Goal: Use online tool/utility: Utilize a website feature to perform a specific function

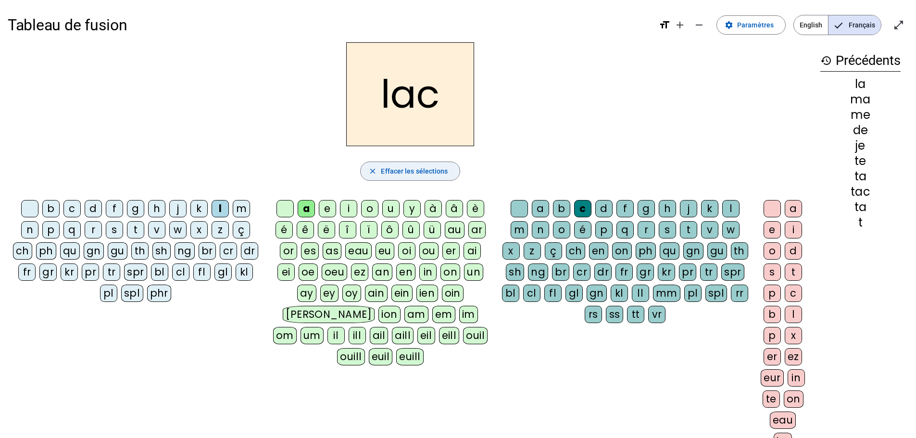
click at [404, 174] on span "Effacer les sélections" at bounding box center [414, 171] width 67 height 12
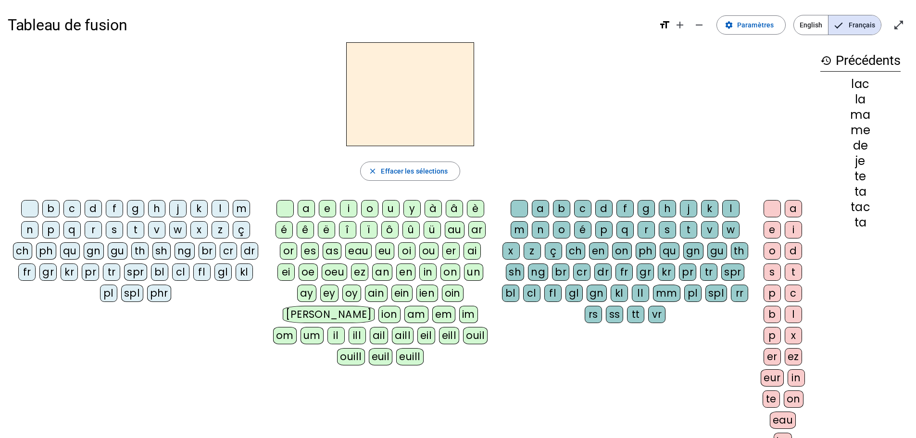
drag, startPoint x: 111, startPoint y: 232, endPoint x: 251, endPoint y: 208, distance: 141.5
click at [112, 231] on div "s" at bounding box center [114, 229] width 17 height 17
click at [399, 208] on div "u" at bounding box center [390, 208] width 17 height 17
click at [350, 210] on div "i" at bounding box center [348, 208] width 17 height 17
click at [327, 210] on div "e" at bounding box center [327, 208] width 17 height 17
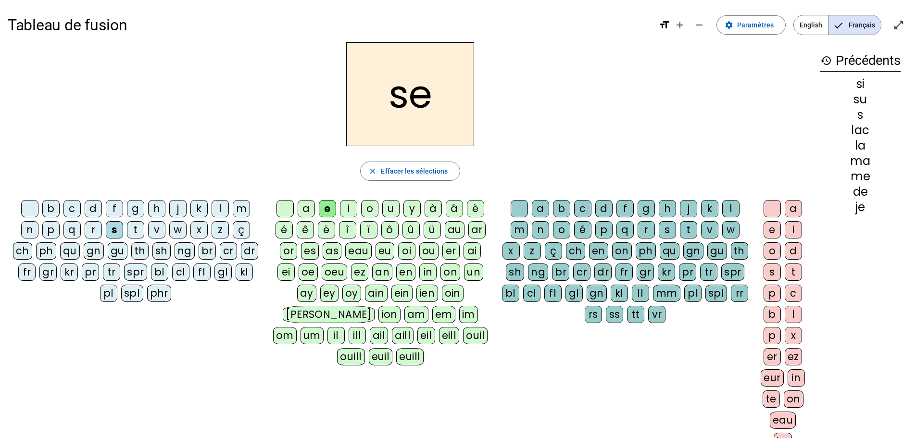
click at [307, 209] on div "a" at bounding box center [306, 208] width 17 height 17
click at [160, 229] on div "v" at bounding box center [156, 229] width 17 height 17
click at [656, 229] on letter-bubble "r" at bounding box center [648, 231] width 21 height 21
click at [773, 231] on div "e" at bounding box center [772, 229] width 17 height 17
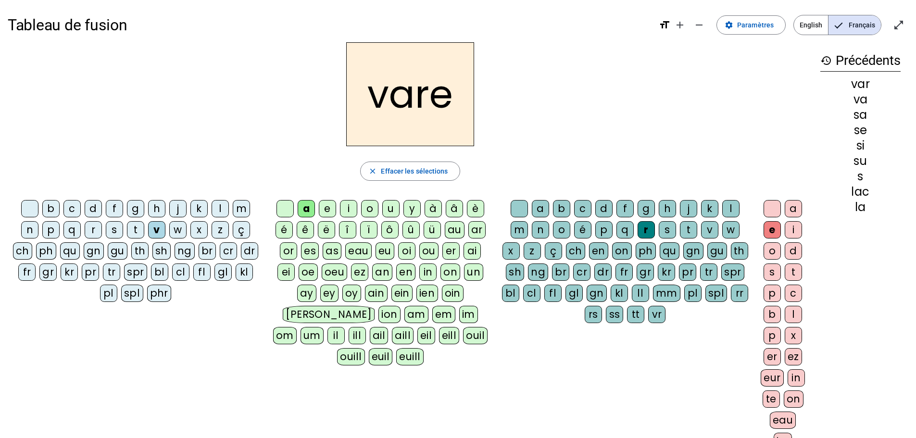
click at [667, 231] on div "s" at bounding box center [667, 229] width 17 height 17
click at [70, 215] on div "c" at bounding box center [72, 208] width 17 height 17
click at [177, 208] on div "j" at bounding box center [177, 208] width 17 height 17
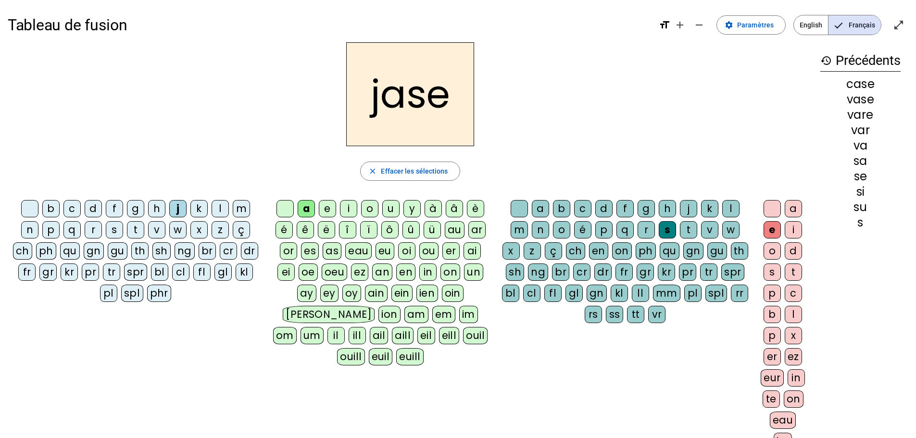
click at [52, 209] on div "b" at bounding box center [50, 208] width 17 height 17
click at [346, 212] on div "i" at bounding box center [348, 208] width 17 height 17
click at [244, 210] on div "m" at bounding box center [241, 208] width 17 height 17
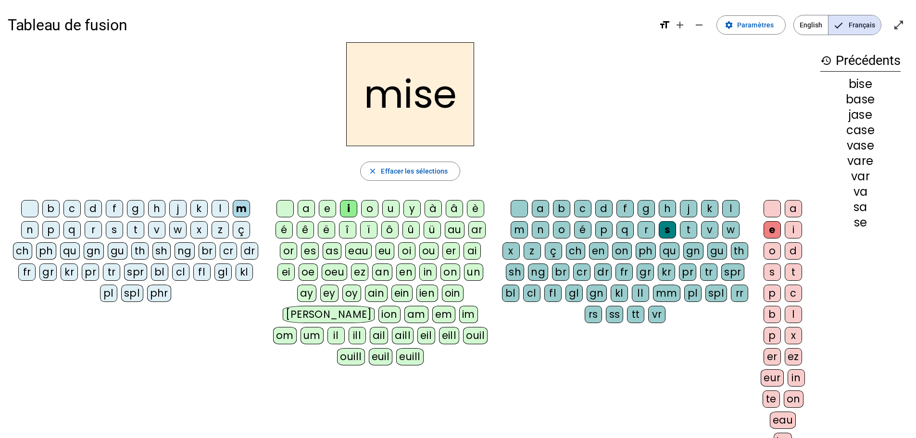
click at [217, 210] on div "l" at bounding box center [220, 208] width 17 height 17
click at [160, 228] on div "v" at bounding box center [156, 229] width 17 height 17
click at [603, 209] on div "d" at bounding box center [604, 208] width 17 height 17
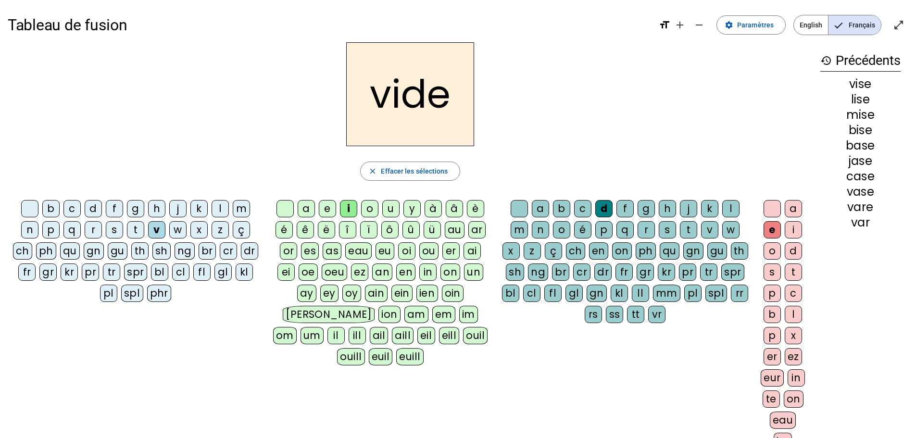
click at [92, 229] on div "r" at bounding box center [93, 229] width 17 height 17
click at [391, 208] on div "u" at bounding box center [390, 208] width 17 height 17
click at [305, 205] on div "a" at bounding box center [306, 208] width 17 height 17
